Goal: Task Accomplishment & Management: Use online tool/utility

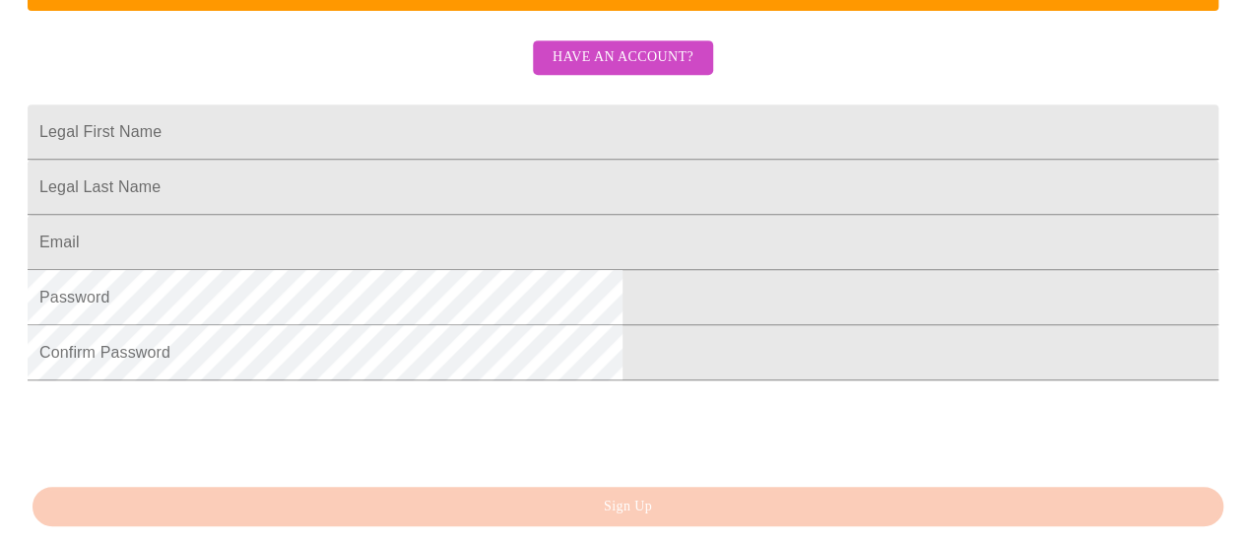
click at [662, 70] on span "Have an account?" at bounding box center [623, 57] width 141 height 25
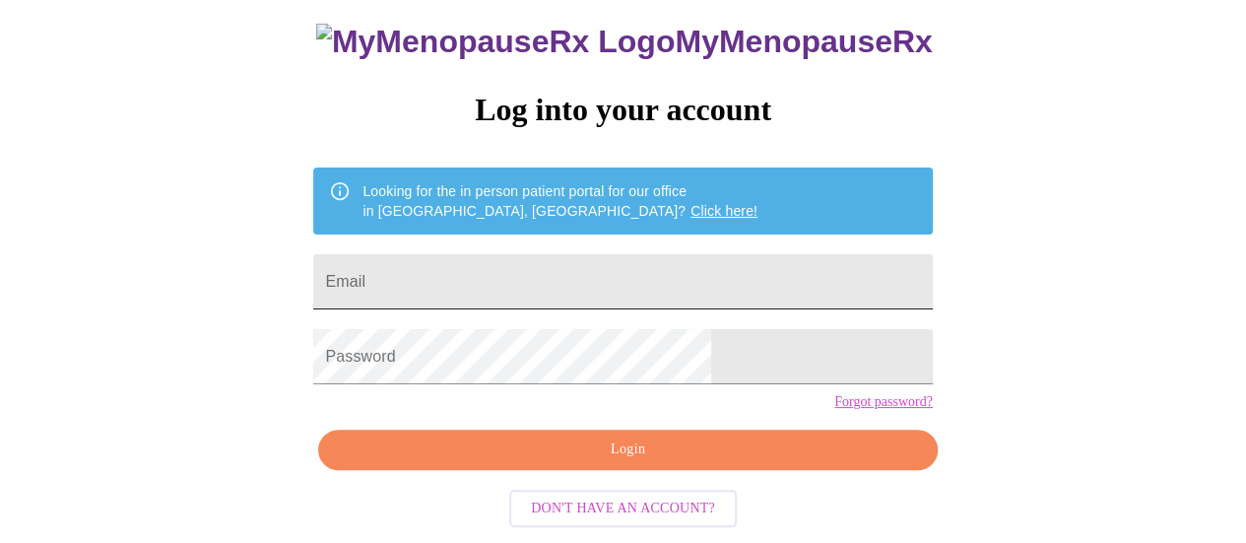
click at [640, 254] on input "Email" at bounding box center [622, 281] width 619 height 55
type input "t"
type input "[EMAIL_ADDRESS][DOMAIN_NAME]"
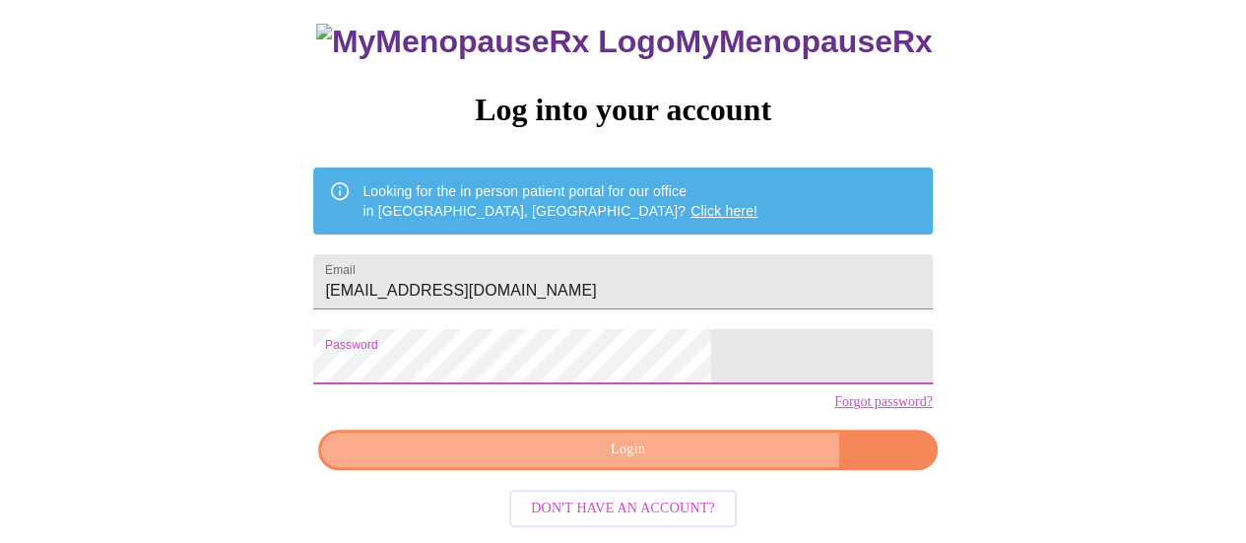
click at [690, 459] on span "Login" at bounding box center [627, 449] width 573 height 25
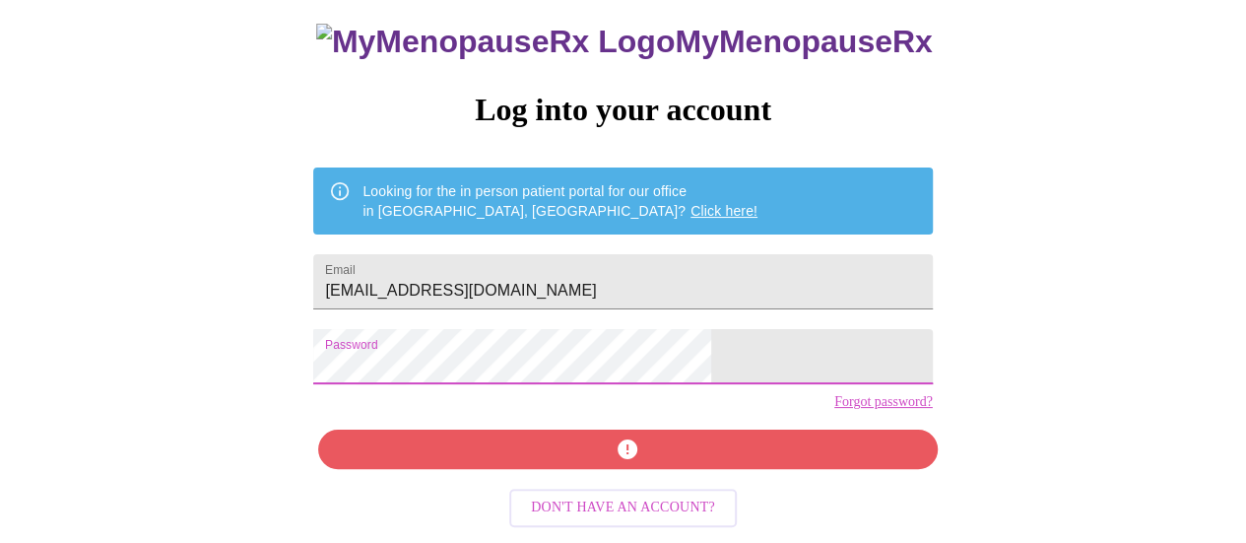
click at [660, 465] on div "MyMenopauseRx Log into your account Looking for the in person patient portal fo…" at bounding box center [623, 263] width 658 height 543
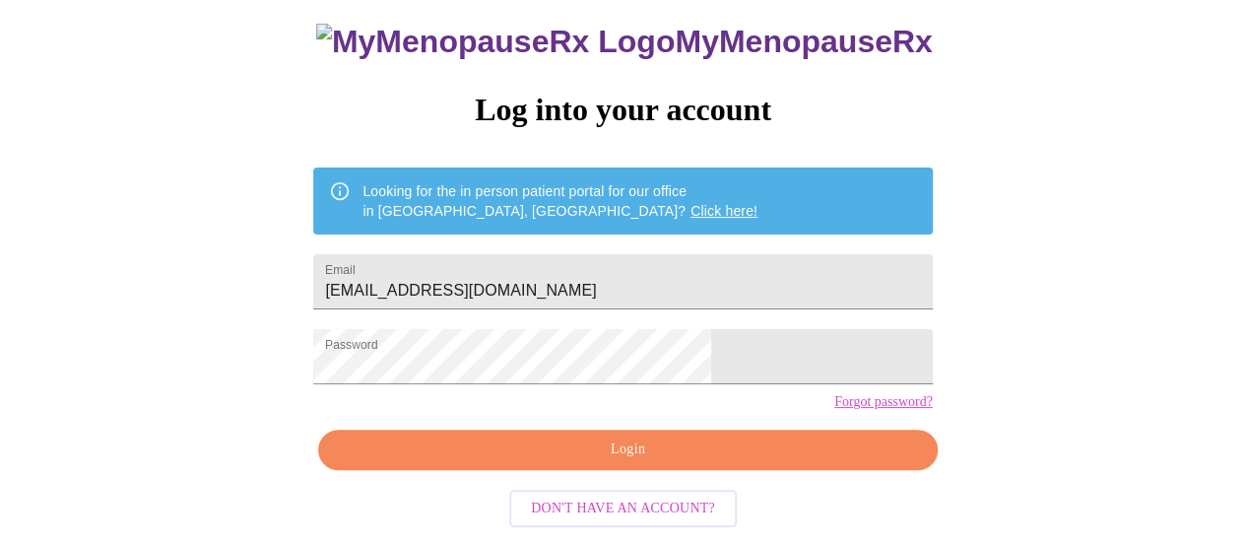
click at [580, 456] on span "Login" at bounding box center [627, 449] width 573 height 25
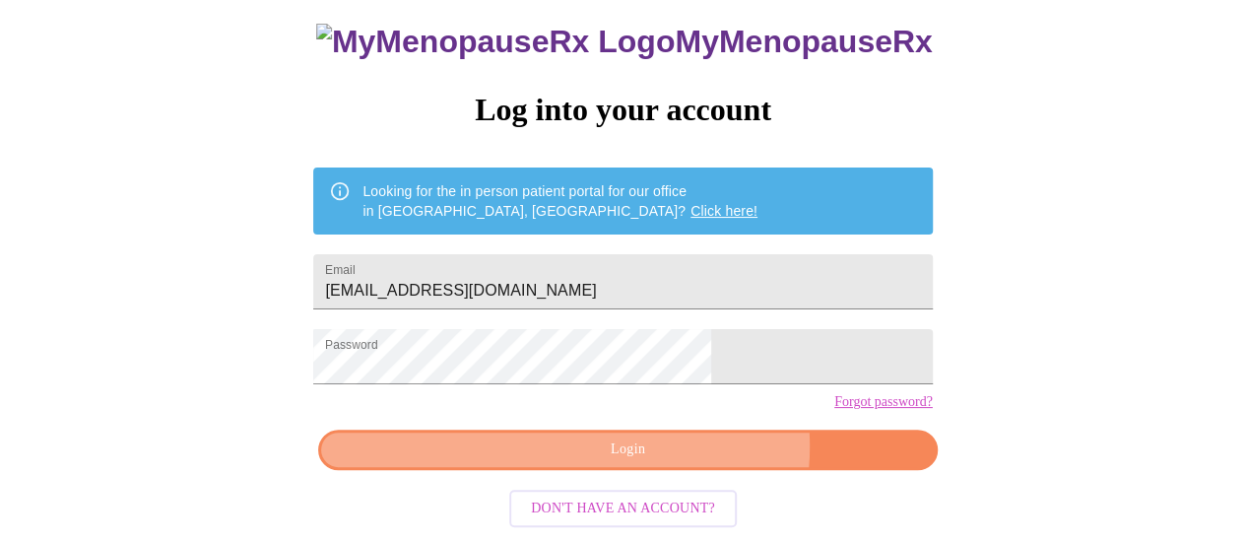
click at [675, 454] on span "Login" at bounding box center [627, 449] width 573 height 25
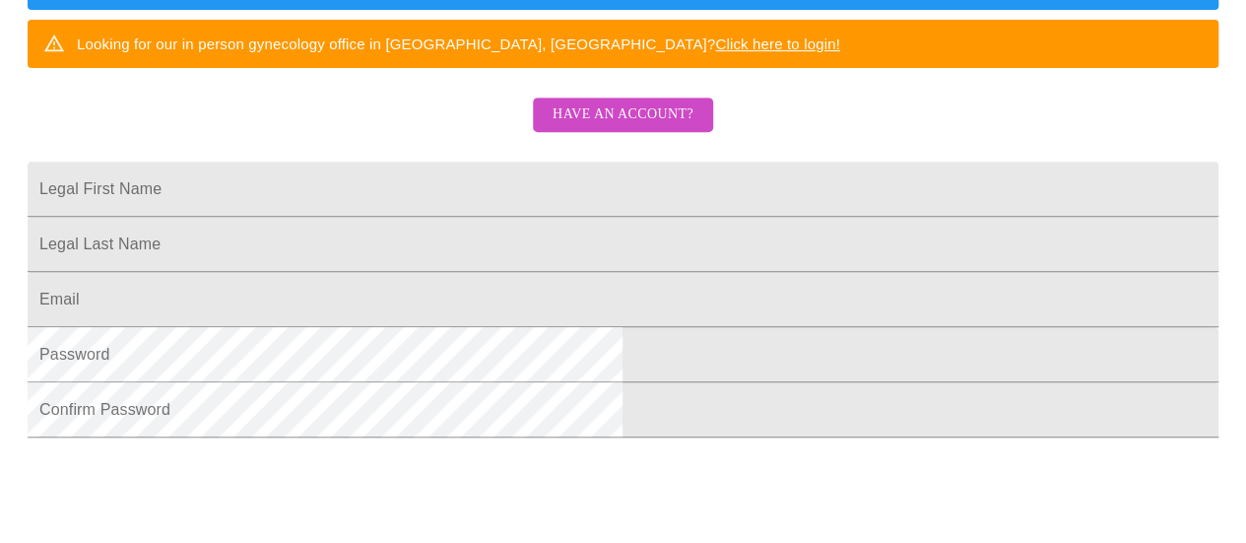
click at [634, 127] on span "Have an account?" at bounding box center [623, 114] width 141 height 25
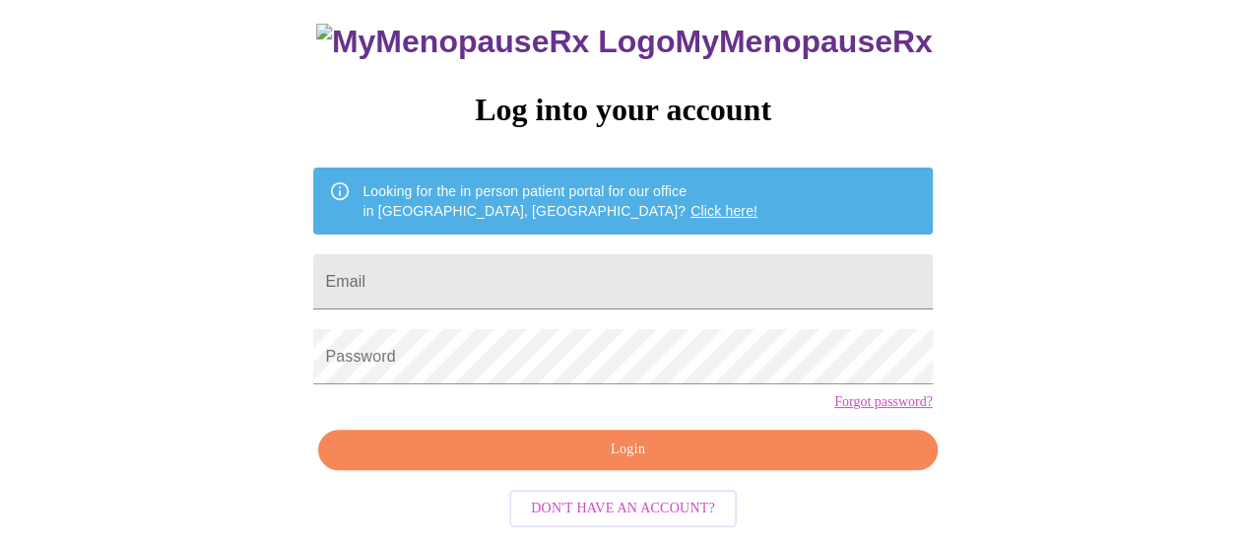
scroll to position [151, 0]
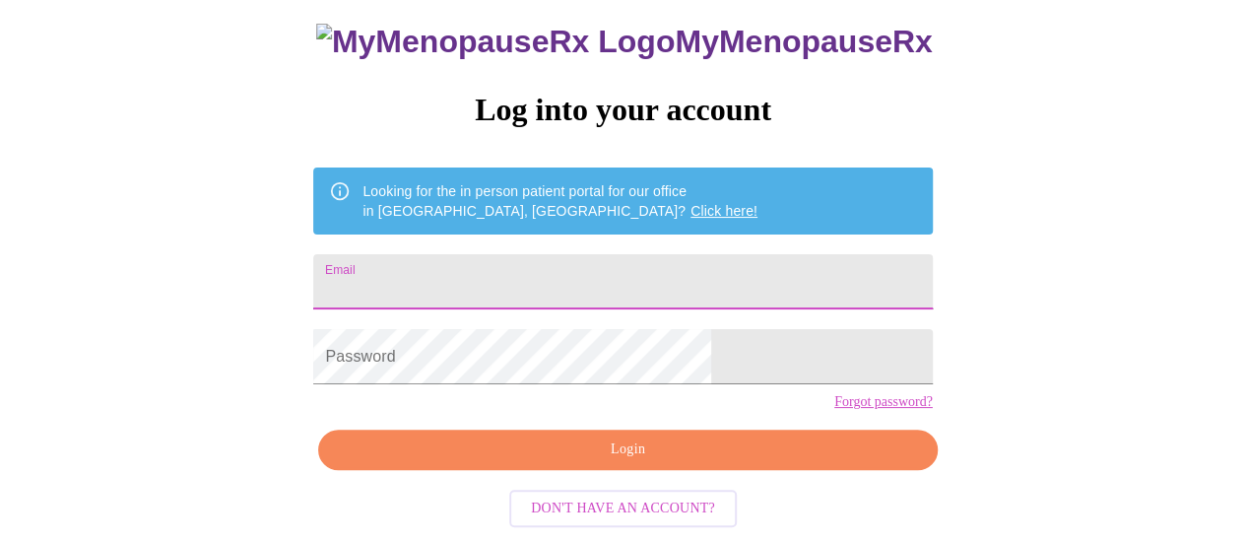
click at [544, 262] on input "Email" at bounding box center [622, 281] width 619 height 55
type input "[EMAIL_ADDRESS][DOMAIN_NAME]"
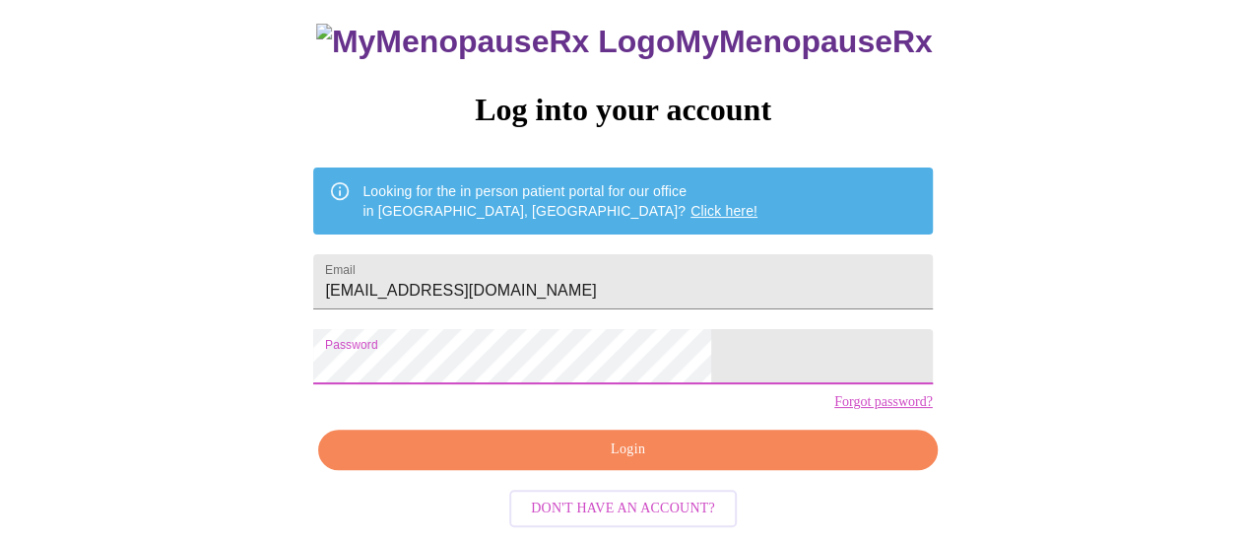
click at [696, 454] on span "Login" at bounding box center [627, 449] width 573 height 25
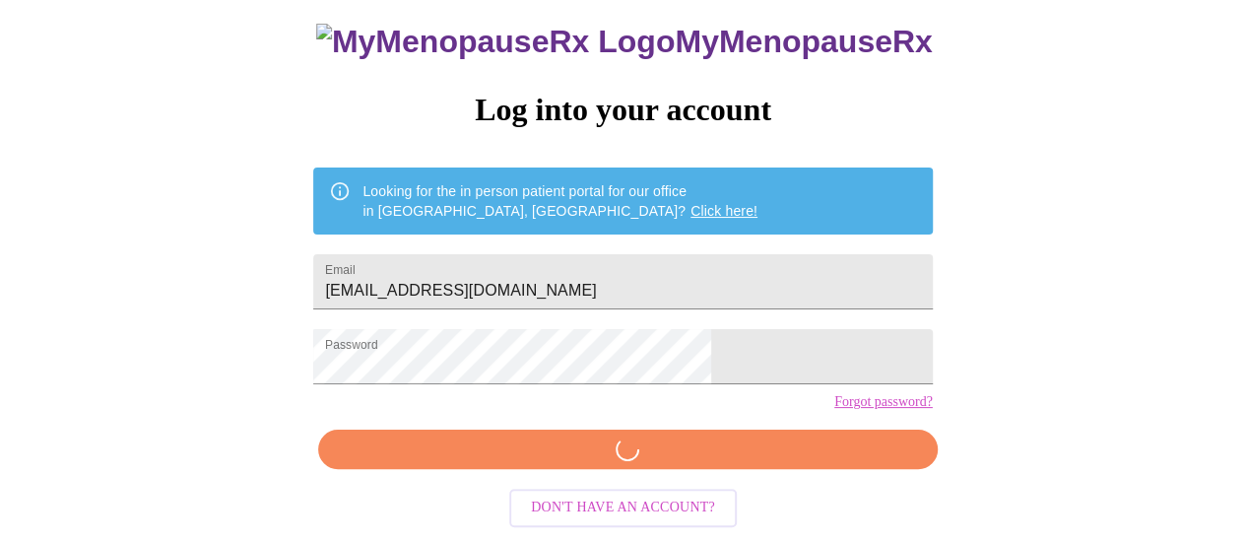
scroll to position [150, 0]
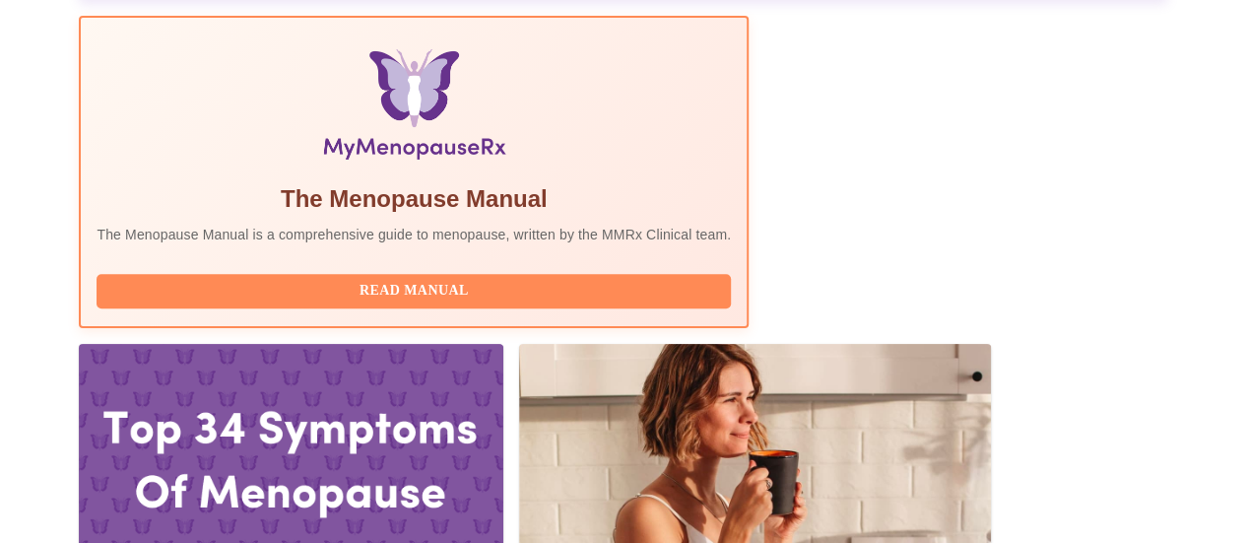
scroll to position [741, 0]
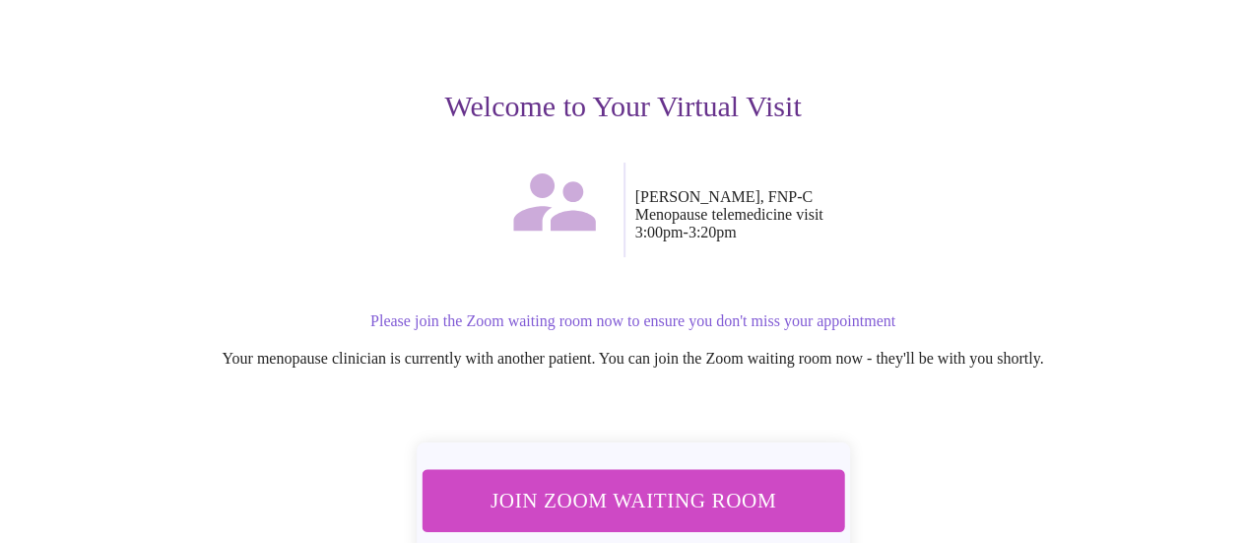
scroll to position [304, 0]
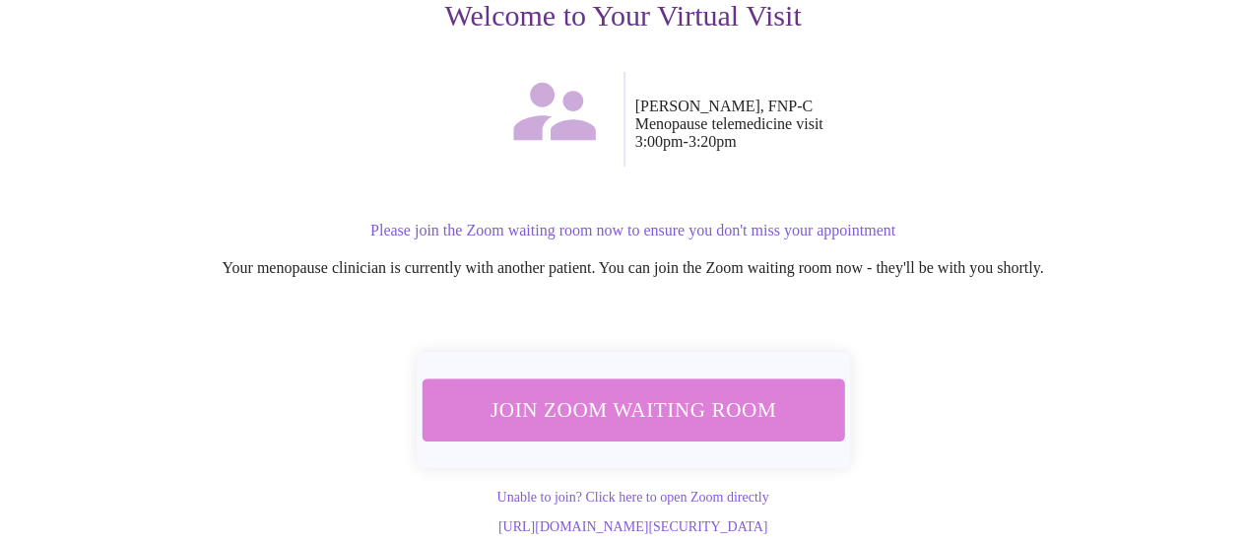
click at [709, 391] on span "Join Zoom Waiting Room" at bounding box center [632, 409] width 371 height 36
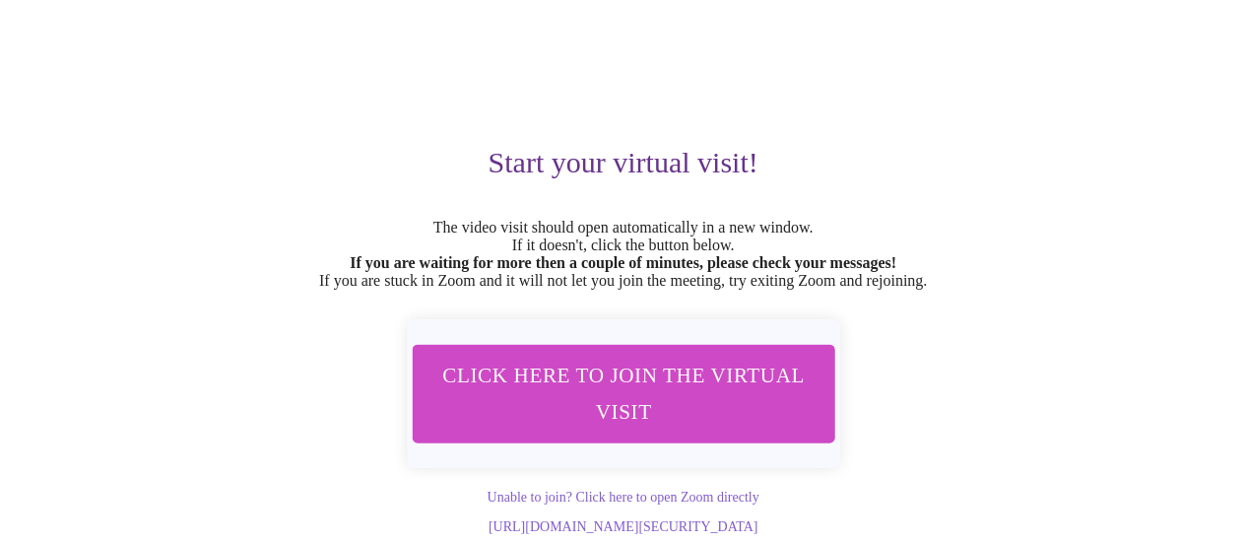
scroll to position [20, 0]
